Goal: Find specific page/section: Find specific page/section

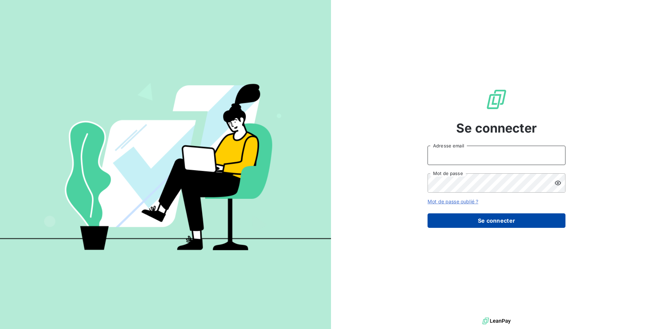
type input "[PERSON_NAME][EMAIL_ADDRESS][DOMAIN_NAME]"
click at [473, 222] on button "Se connecter" at bounding box center [497, 220] width 138 height 14
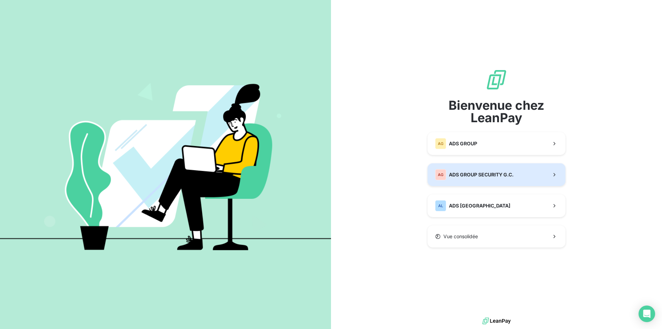
click at [490, 171] on span "ADS GROUP SECURITY G.C." at bounding box center [481, 174] width 65 height 7
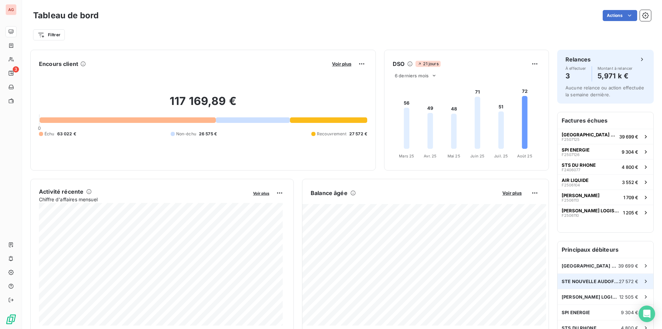
click at [600, 282] on span "STE NOUVELLE AUDOFRAIS" at bounding box center [590, 281] width 57 height 6
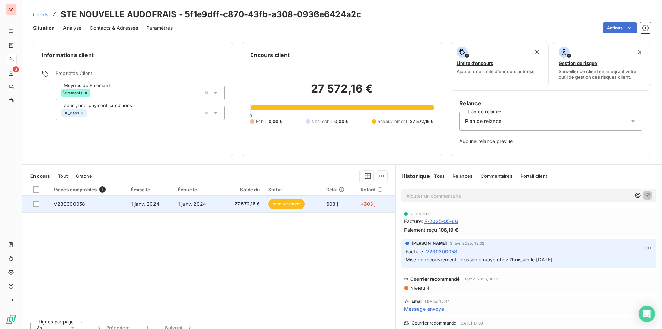
click at [65, 205] on span "V230300058" at bounding box center [70, 204] width 32 height 6
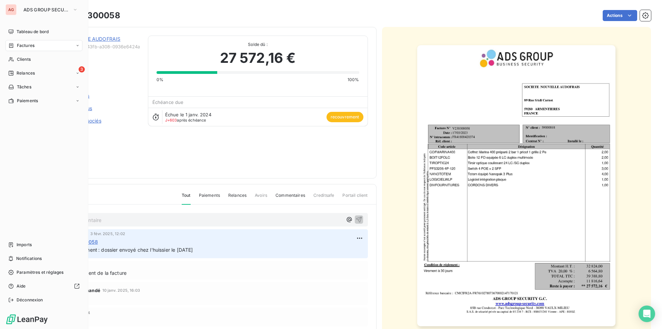
click at [26, 45] on span "Factures" at bounding box center [26, 45] width 18 height 6
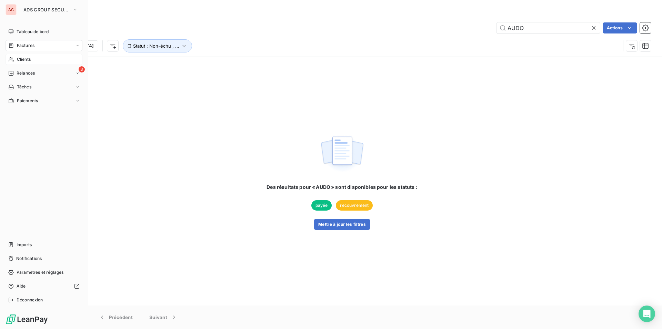
type input "AUDO"
click at [16, 58] on div "Clients" at bounding box center [44, 59] width 77 height 11
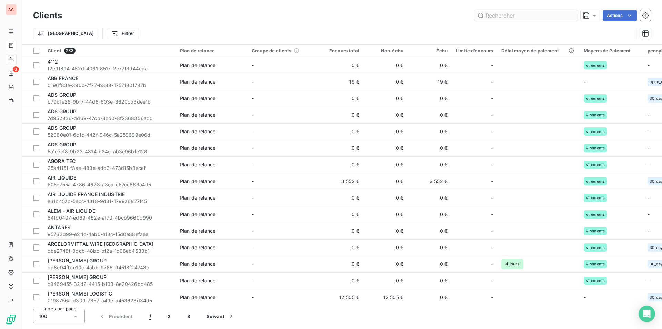
click at [517, 19] on input "text" at bounding box center [527, 15] width 104 height 11
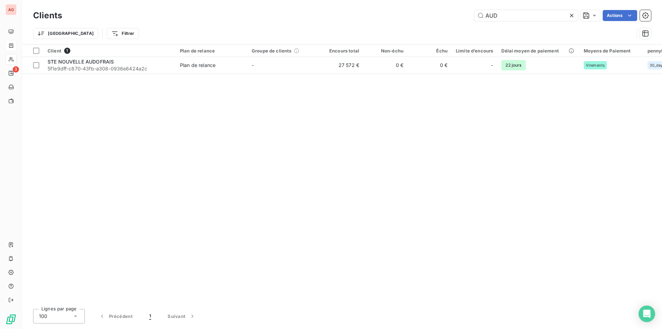
drag, startPoint x: 494, startPoint y: 17, endPoint x: 409, endPoint y: 5, distance: 86.4
click at [410, 6] on div "Clients AUD Actions Trier Filtrer" at bounding box center [342, 22] width 640 height 44
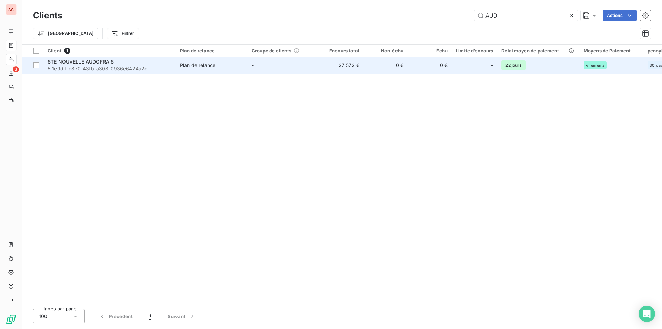
type input "AUD"
click at [114, 59] on span "STE NOUVELLE AUDOFRAIS" at bounding box center [81, 62] width 66 height 6
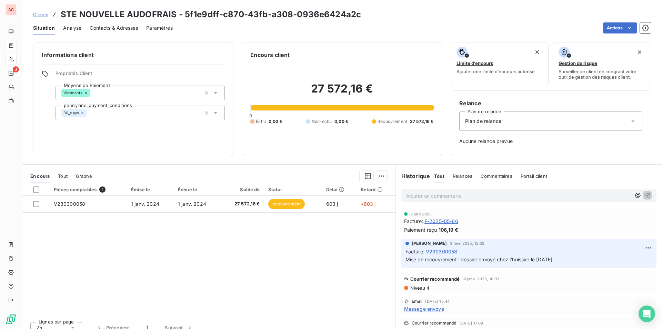
click at [66, 175] on span "Tout" at bounding box center [63, 176] width 10 height 6
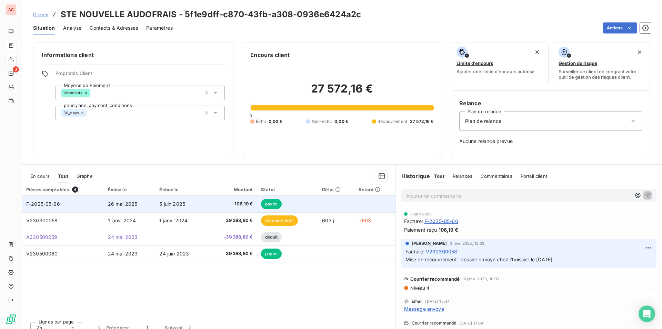
click at [245, 201] on span "106,19 €" at bounding box center [232, 203] width 42 height 7
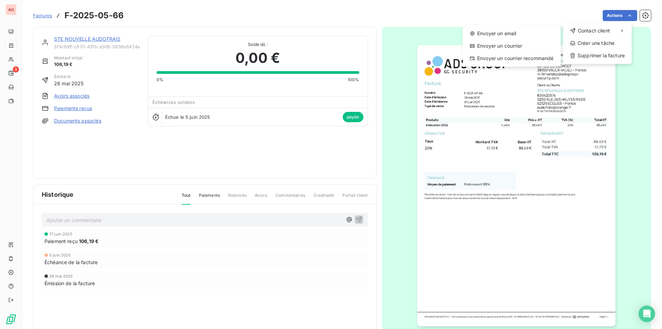
click at [510, 243] on html "AG 3 Factures F-2025-05-66 Actions Contact client Envoyer un email Envoyer un c…" at bounding box center [331, 164] width 662 height 329
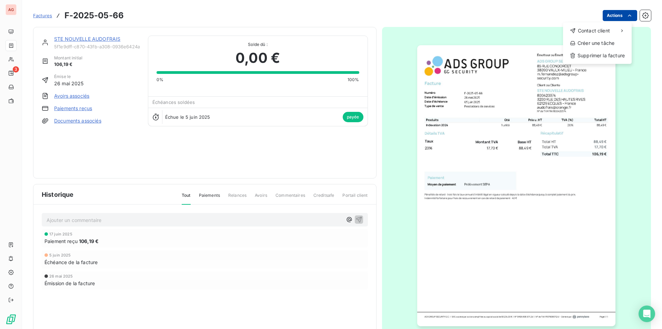
click at [620, 16] on html "AG 3 Factures F-2025-05-66 Actions Contact client Créer une tâche Supprimer la …" at bounding box center [331, 164] width 662 height 329
click at [497, 98] on html "AG 3 Factures F-2025-05-66 Actions Contact client Créer une tâche Supprimer la …" at bounding box center [331, 164] width 662 height 329
drag, startPoint x: 487, startPoint y: 105, endPoint x: 460, endPoint y: 88, distance: 31.8
click at [460, 88] on img "button" at bounding box center [517, 185] width 198 height 281
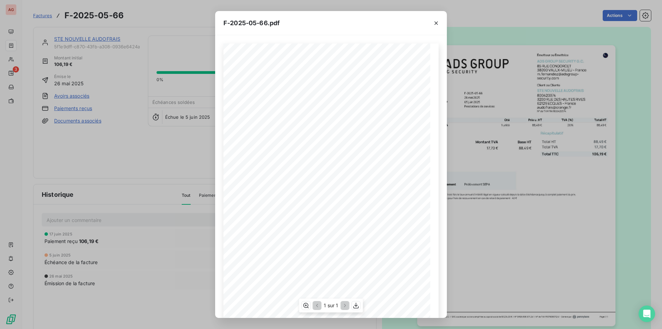
scroll to position [27, 0]
click at [358, 306] on icon "button" at bounding box center [356, 305] width 7 height 7
click at [443, 22] on div at bounding box center [436, 23] width 21 height 24
click at [436, 22] on icon "button" at bounding box center [436, 23] width 7 height 7
